Goal: Task Accomplishment & Management: Manage account settings

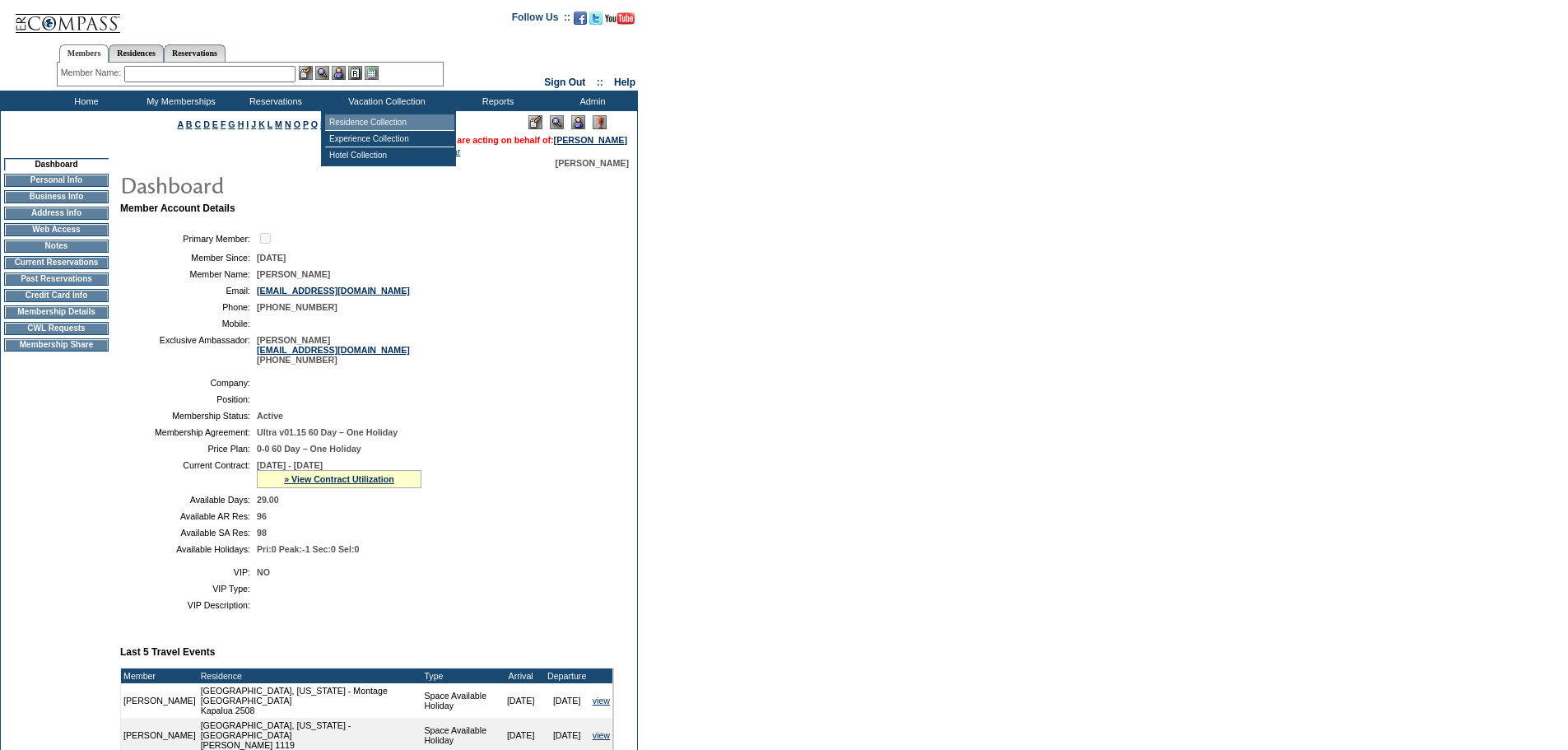
click at [376, 124] on td "Residence Collection" at bounding box center [389, 123] width 129 height 16
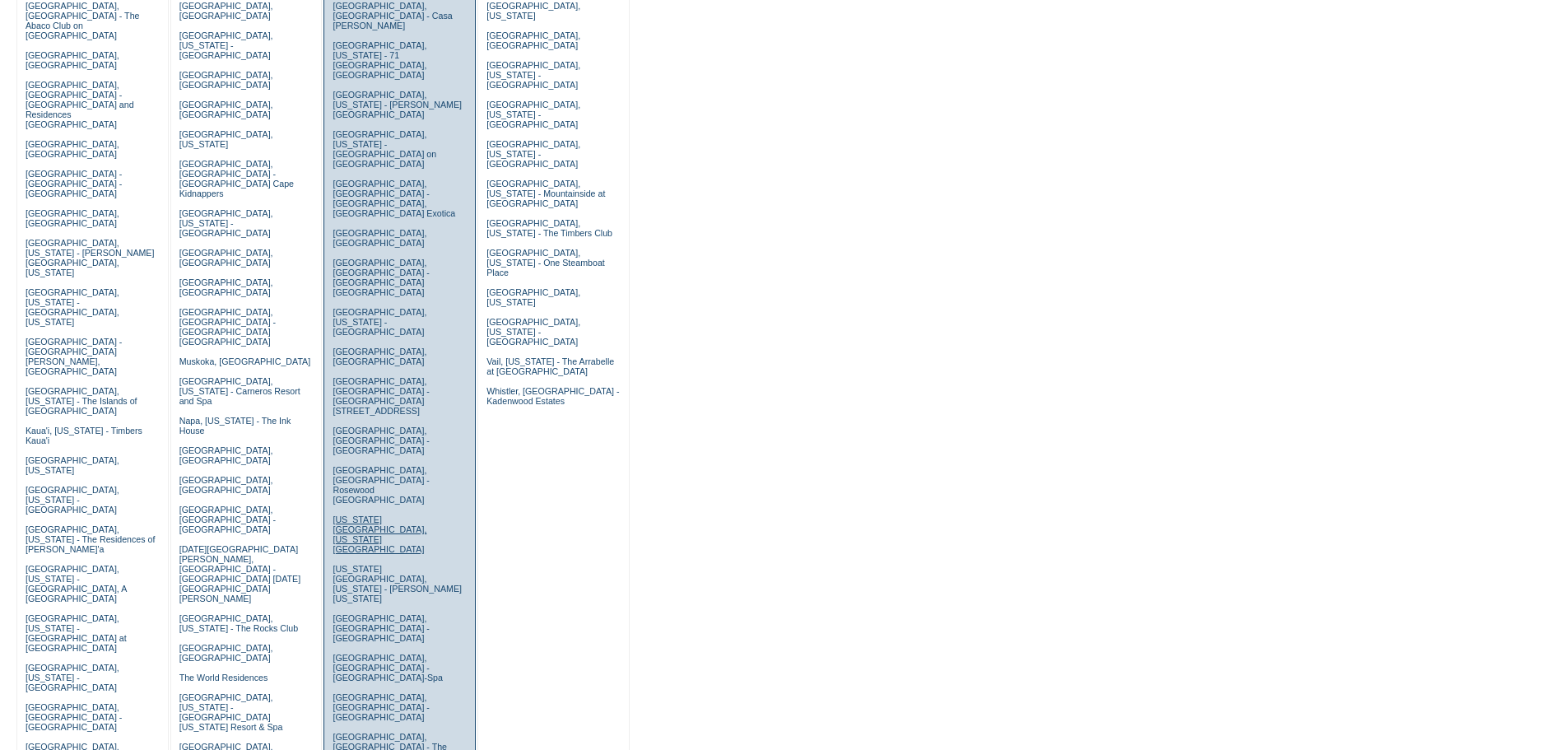
scroll to position [247, 0]
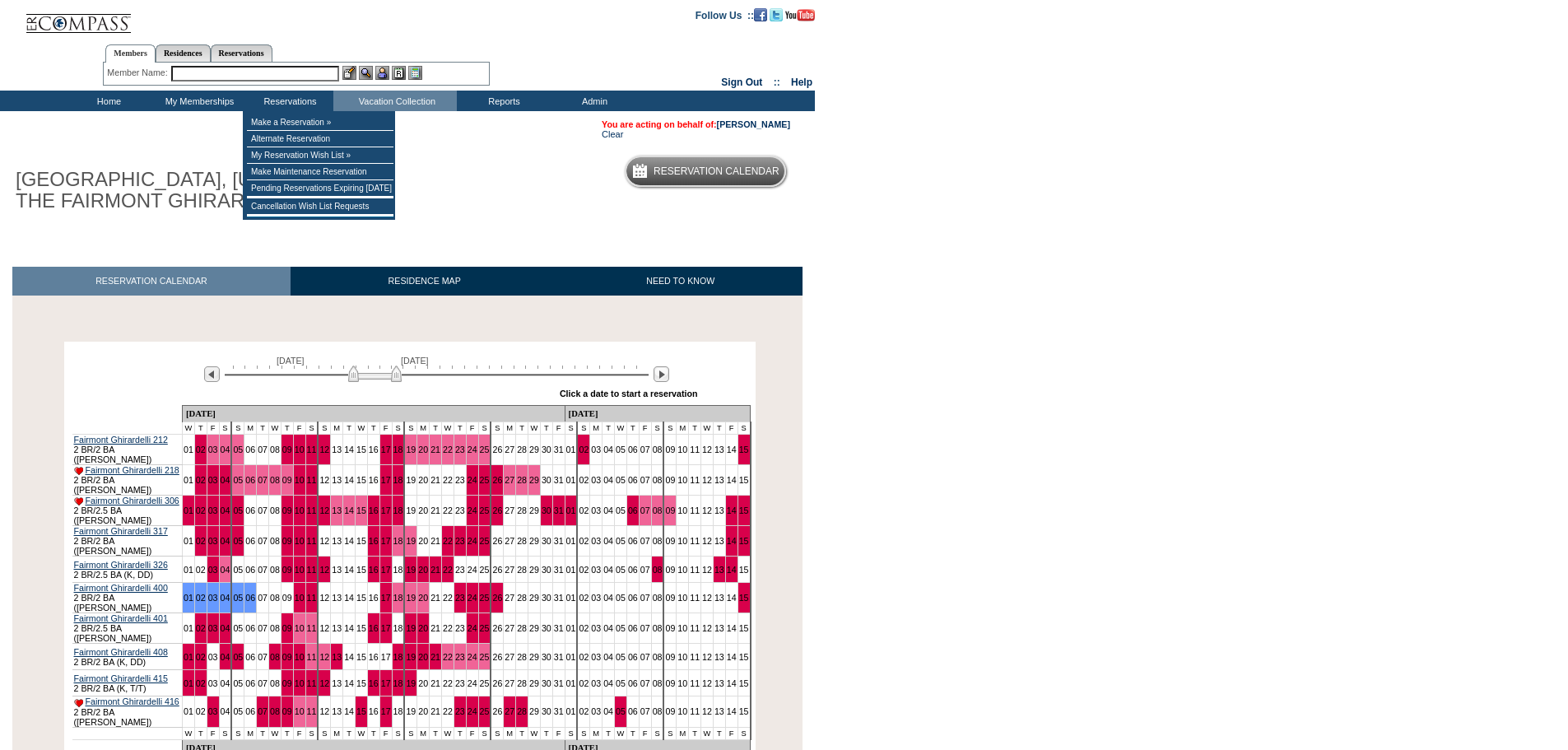
click at [245, 78] on input "text" at bounding box center [255, 74] width 168 height 16
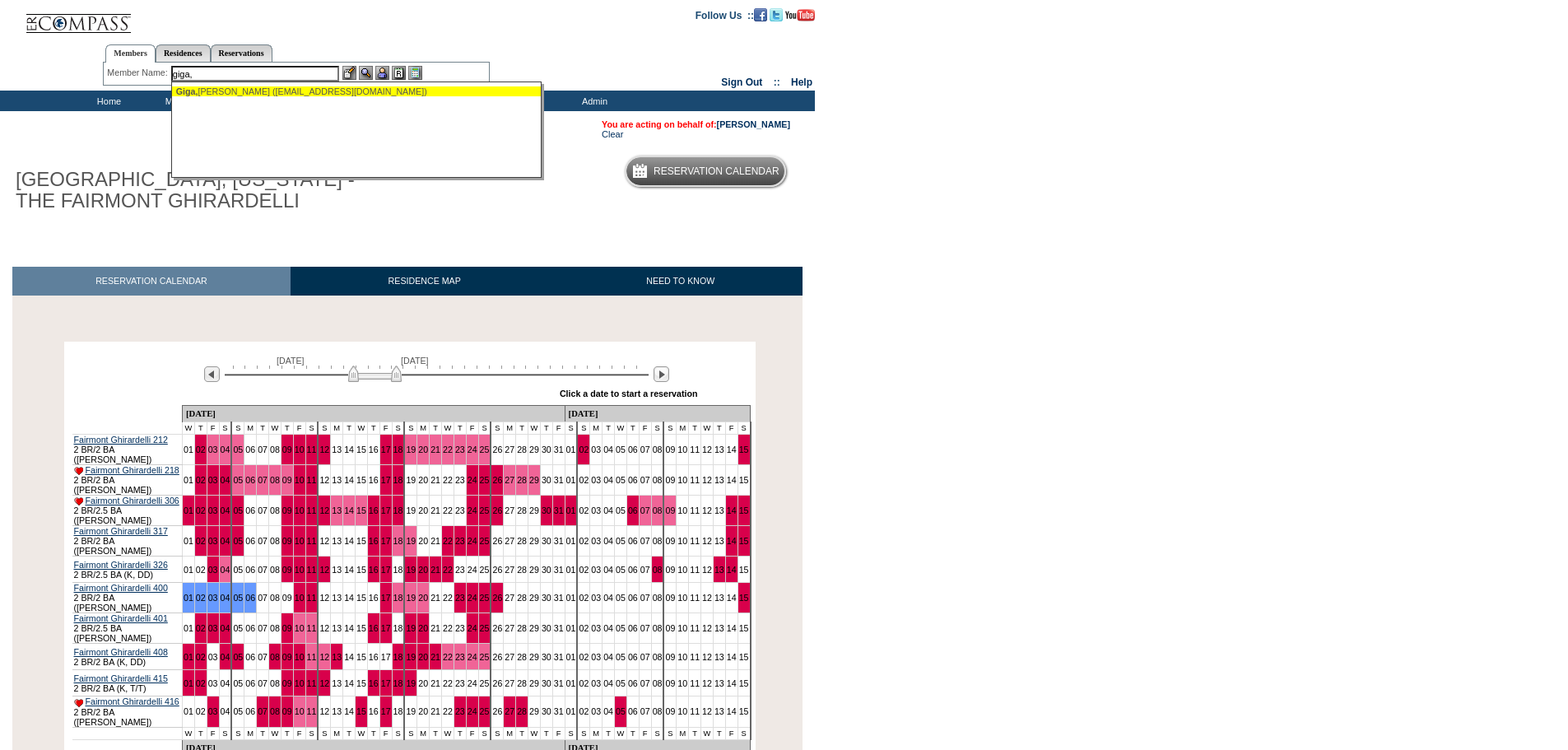
click at [266, 96] on div "Giga, Nahid (nahidgiga@gmail.com)" at bounding box center [356, 92] width 362 height 10
type input "Giga, Nahid (nahidgiga@gmail.com)"
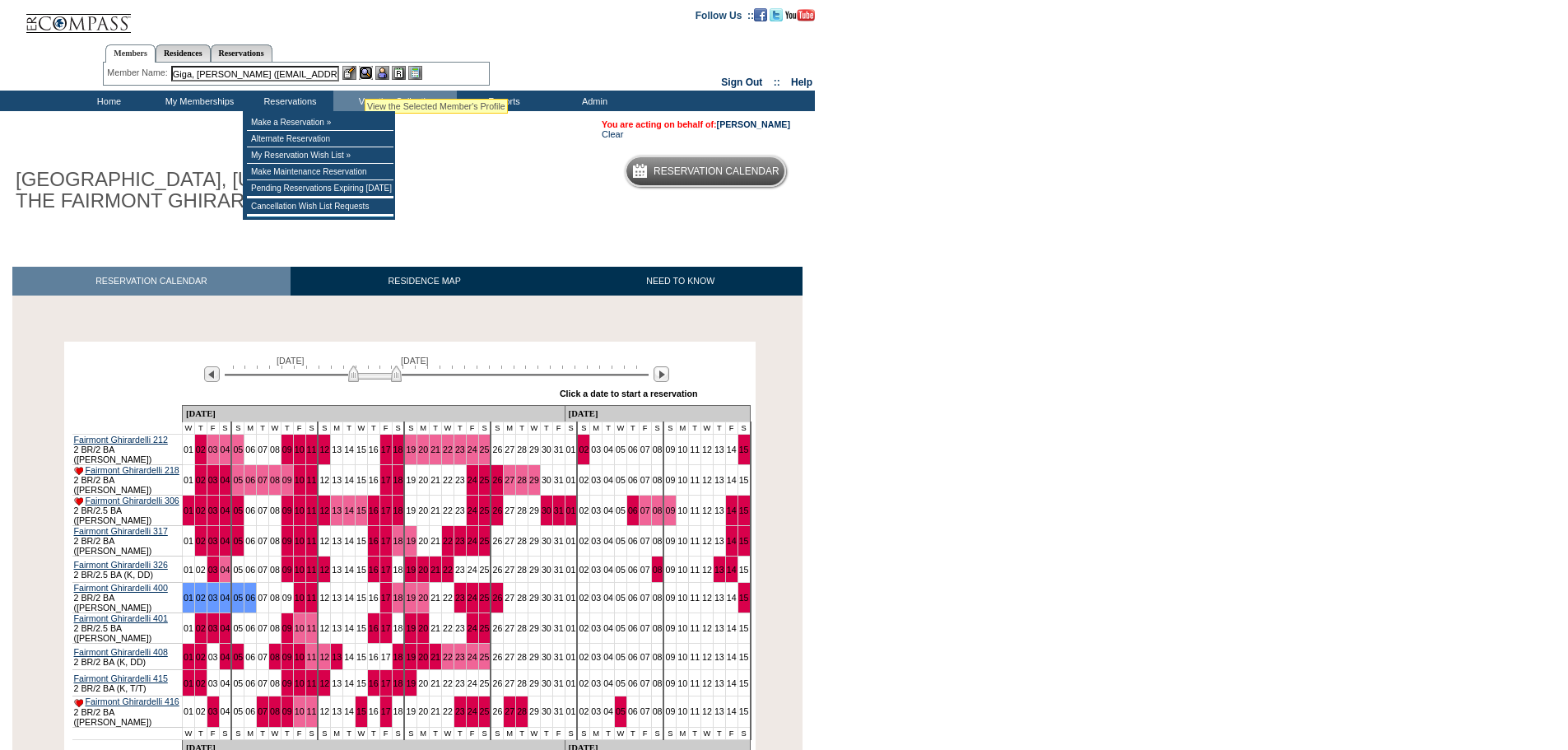
click at [364, 75] on img at bounding box center [365, 73] width 14 height 14
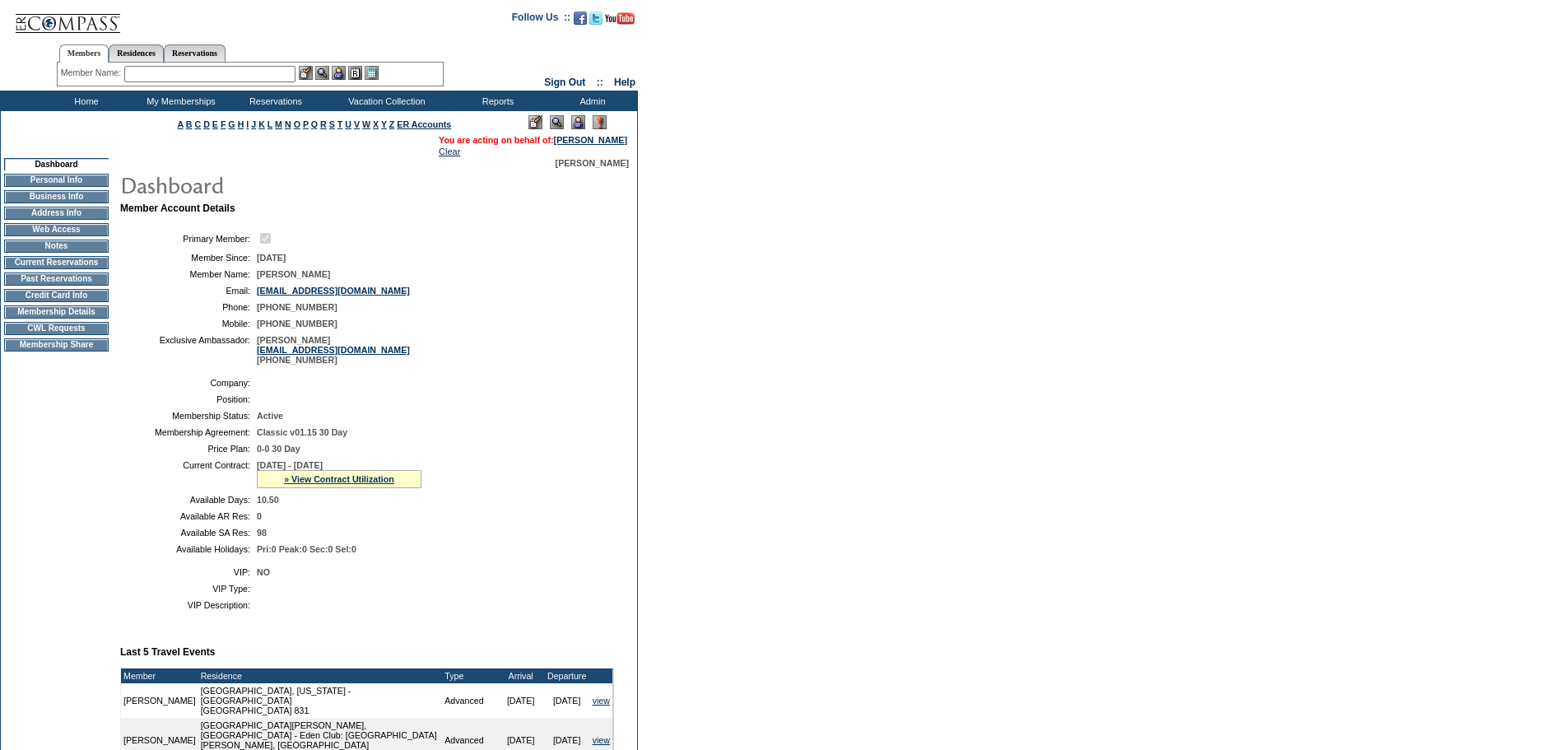
click at [575, 123] on img at bounding box center [578, 122] width 14 height 14
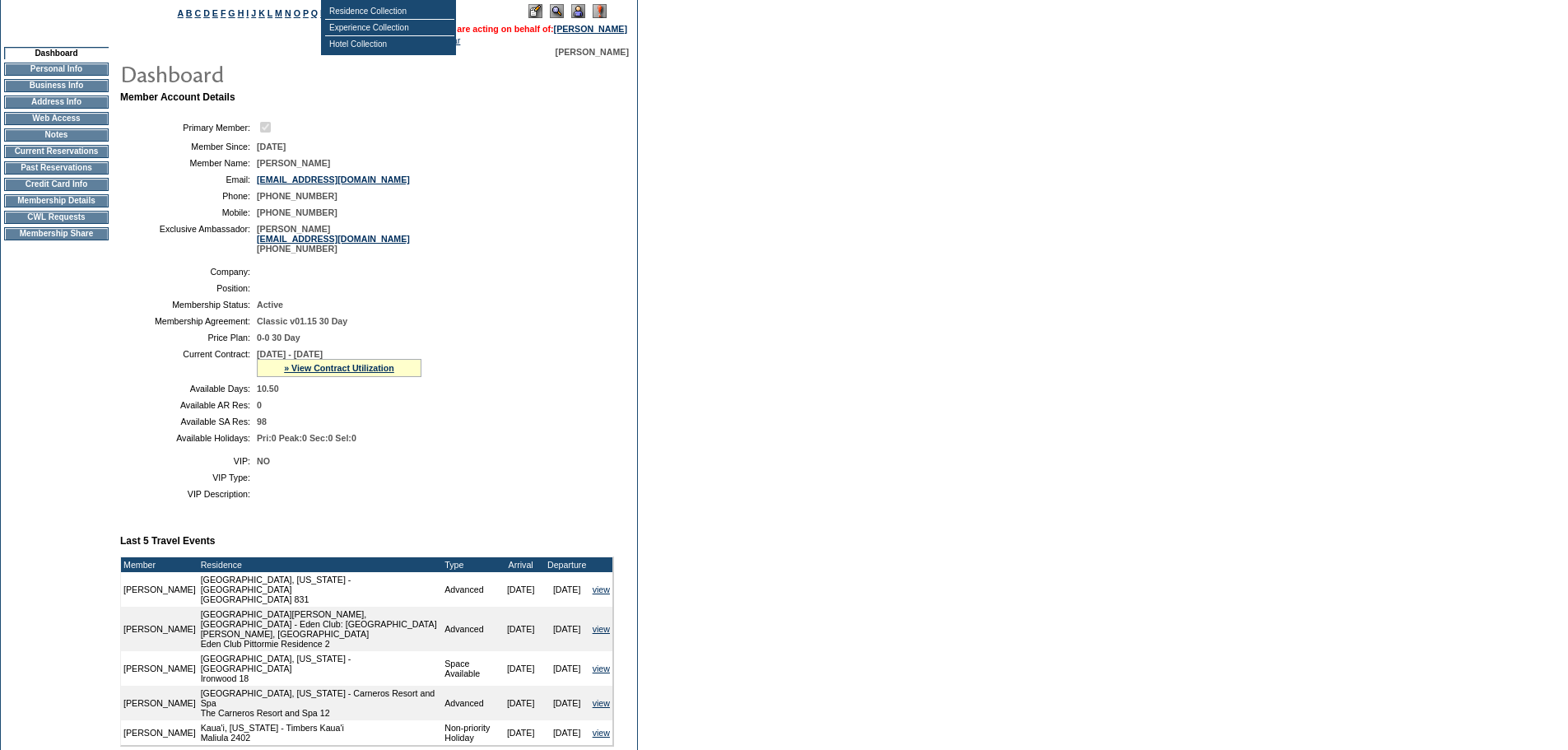
scroll to position [330, 0]
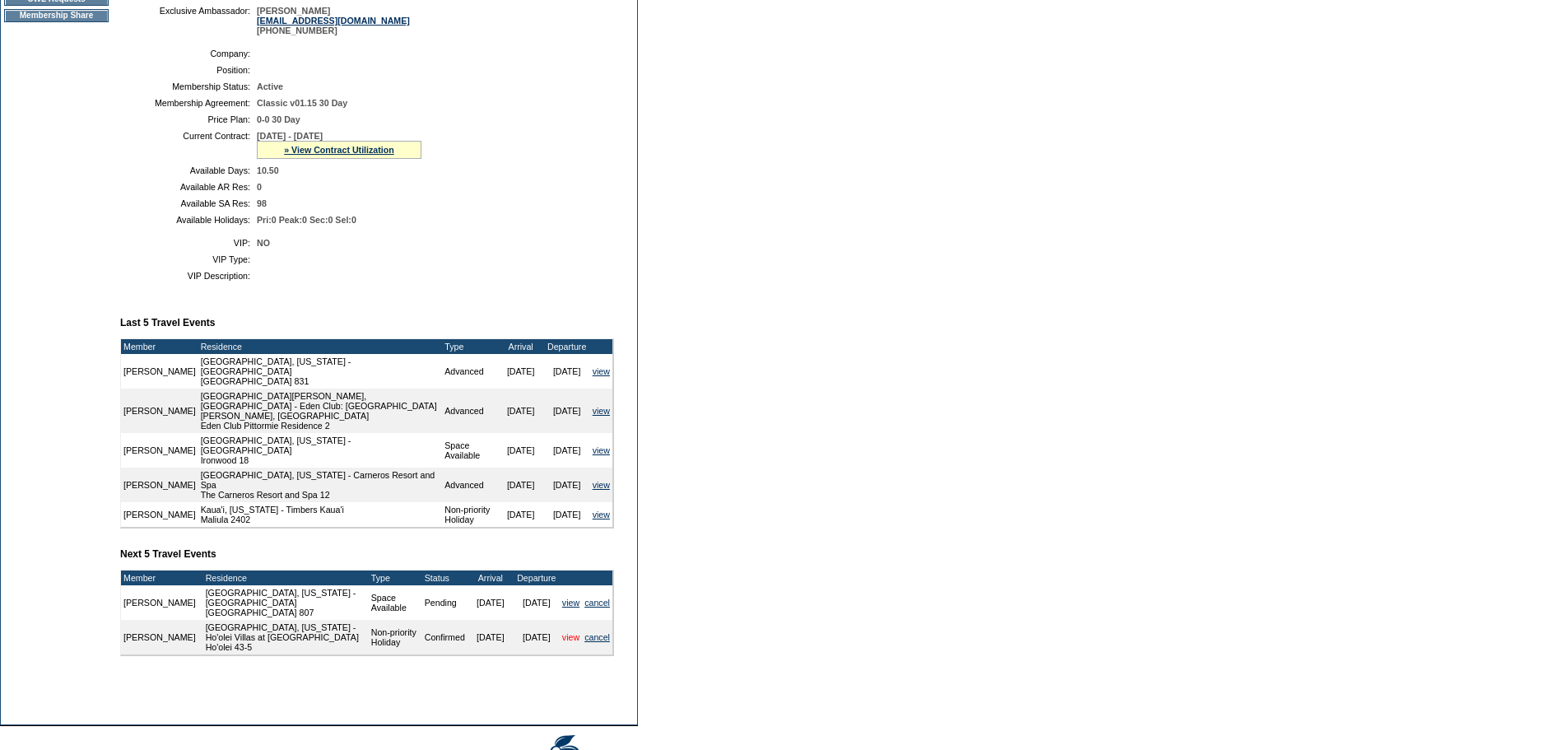
click at [565, 642] on link "view" at bounding box center [570, 637] width 17 height 10
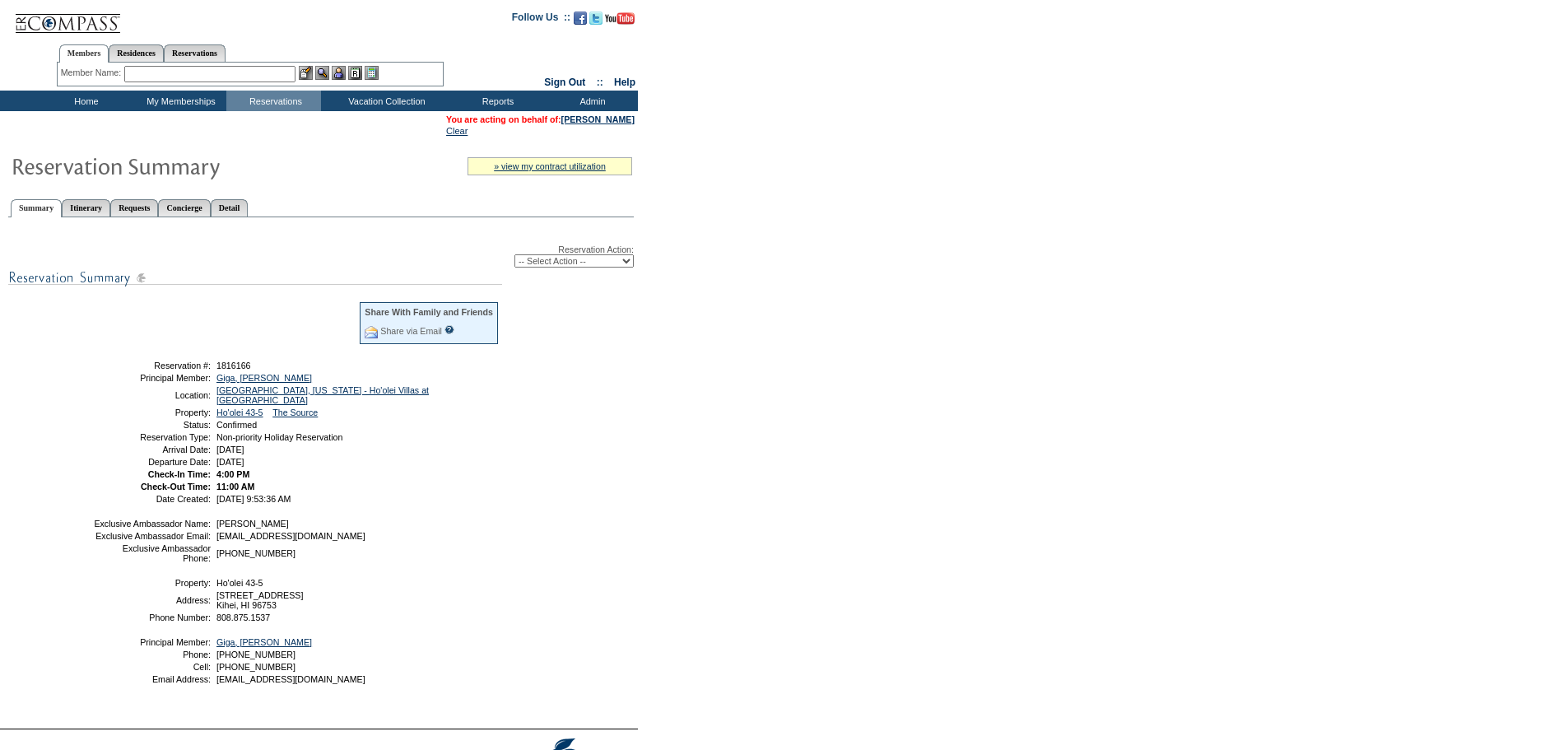
click at [623, 263] on select "-- Select Action -- Modify Reservation Dates Modify Reservation Cost Modify Occ…" at bounding box center [574, 261] width 120 height 13
select select "ChangeDates"
click at [514, 258] on select "-- Select Action -- Modify Reservation Dates Modify Reservation Cost Modify Occ…" at bounding box center [574, 261] width 120 height 13
